Goal: Information Seeking & Learning: Learn about a topic

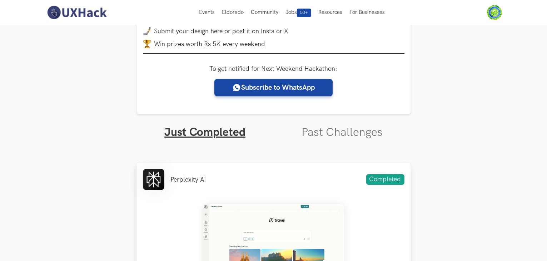
scroll to position [214, 0]
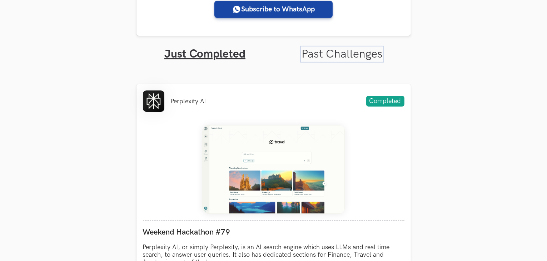
click at [338, 54] on link "Past Challenges" at bounding box center [342, 54] width 81 height 14
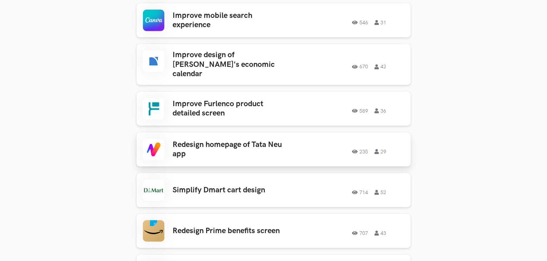
scroll to position [492, 0]
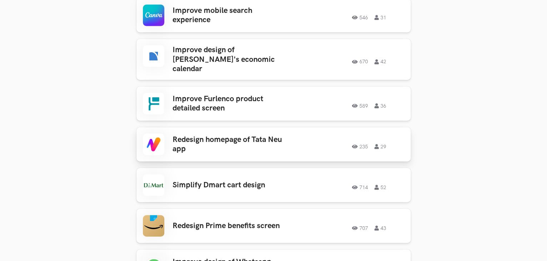
click at [214, 135] on h3 "Redesign homepage of Tata Neu app" at bounding box center [228, 144] width 111 height 19
